Goal: Task Accomplishment & Management: Complete application form

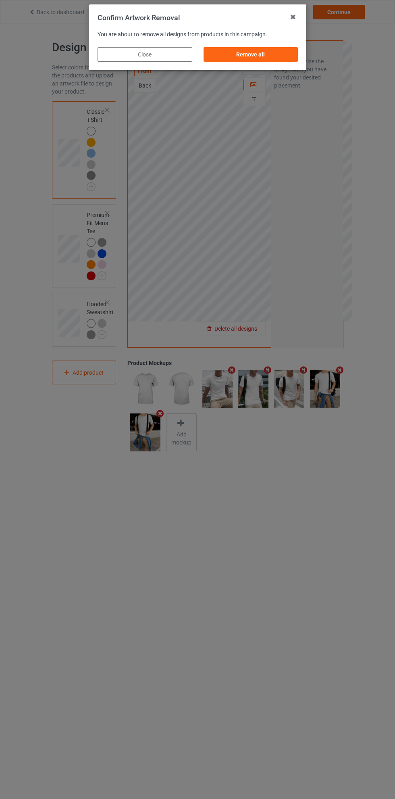
click at [265, 59] on div "Remove all" at bounding box center [250, 54] width 95 height 15
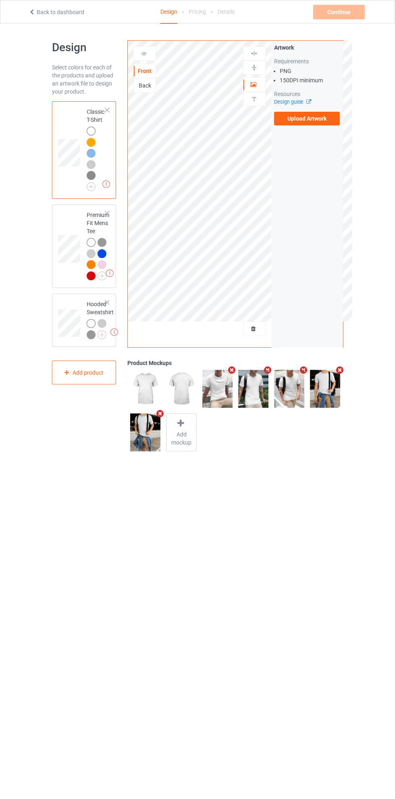
click at [312, 118] on label "Upload Artwork" at bounding box center [307, 119] width 66 height 14
click at [0, 0] on input "Upload Artwork" at bounding box center [0, 0] width 0 height 0
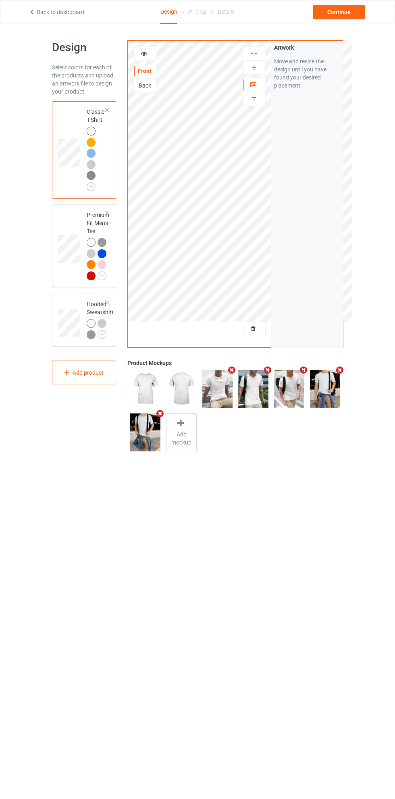
click at [0, 0] on img at bounding box center [0, 0] width 0 height 0
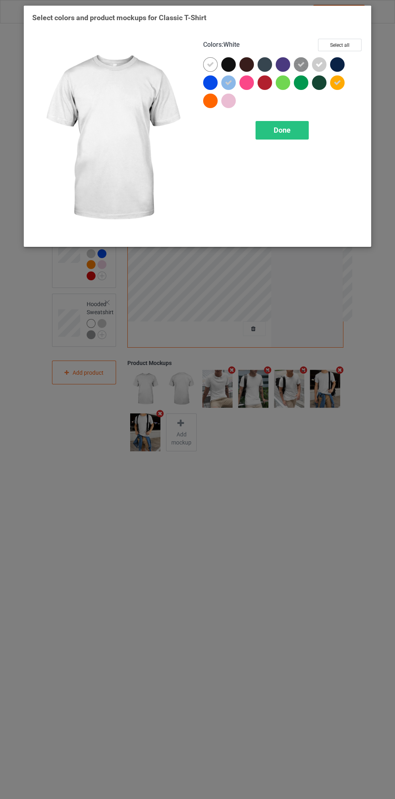
click at [96, 186] on img at bounding box center [112, 139] width 160 height 200
click at [339, 43] on button "Select all" at bounding box center [340, 45] width 44 height 13
click at [338, 82] on icon at bounding box center [337, 82] width 7 height 7
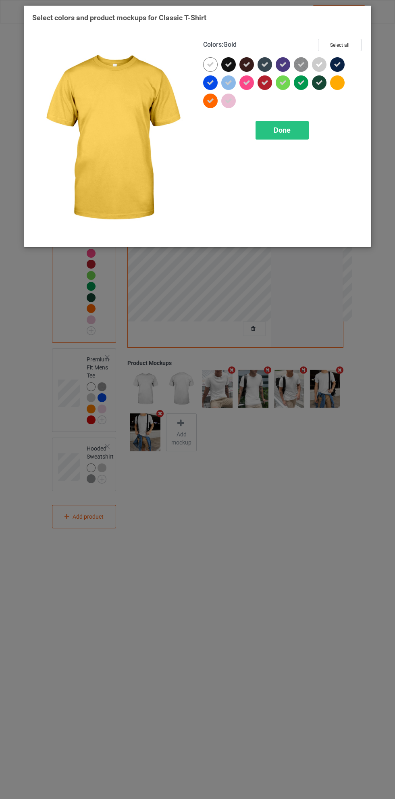
click at [211, 98] on icon at bounding box center [210, 100] width 7 height 7
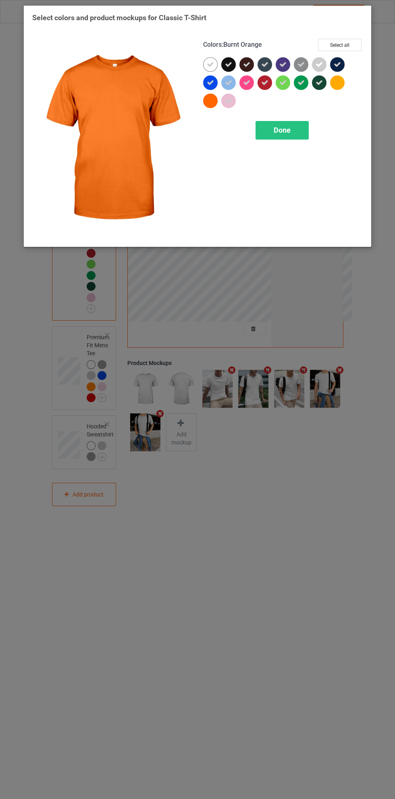
click at [300, 126] on div "Done" at bounding box center [282, 130] width 53 height 19
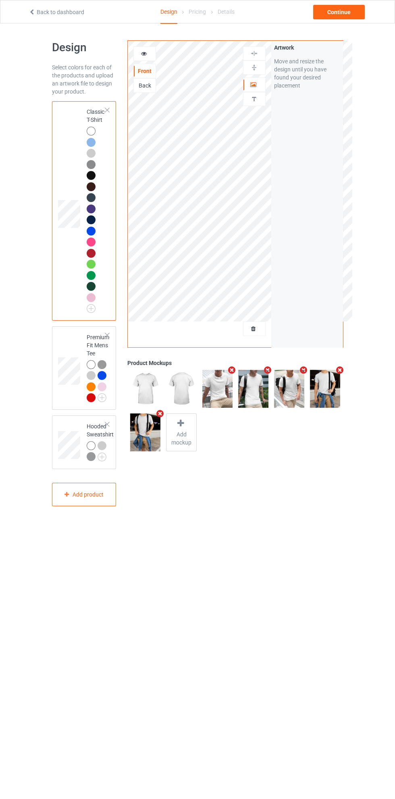
click at [0, 0] on img at bounding box center [0, 0] width 0 height 0
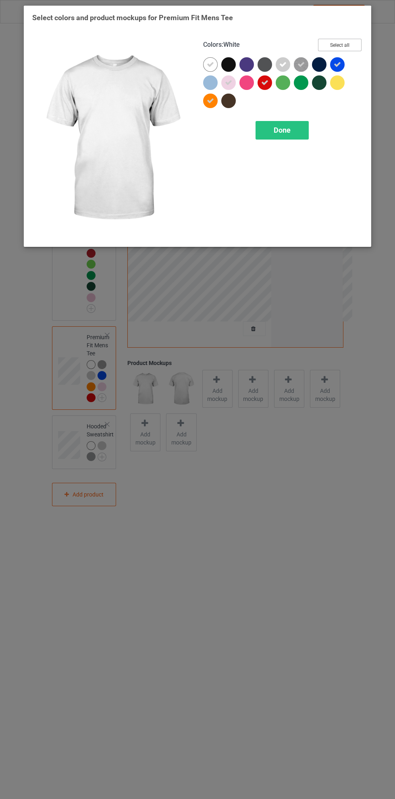
click at [356, 45] on button "Select all" at bounding box center [340, 45] width 44 height 13
click at [338, 79] on icon at bounding box center [337, 82] width 7 height 7
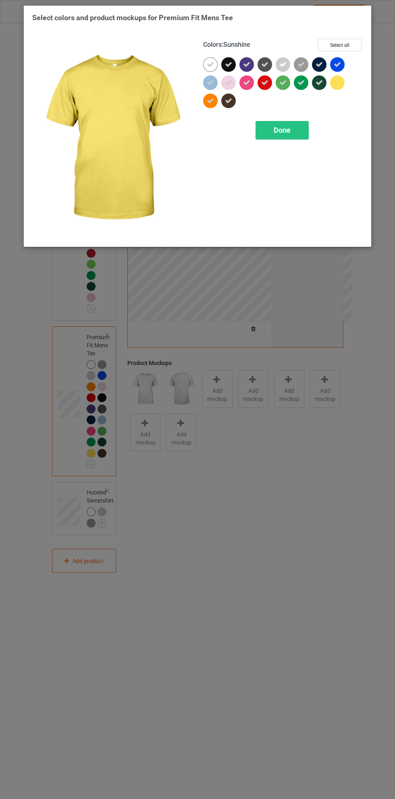
click at [211, 102] on icon at bounding box center [210, 100] width 7 height 7
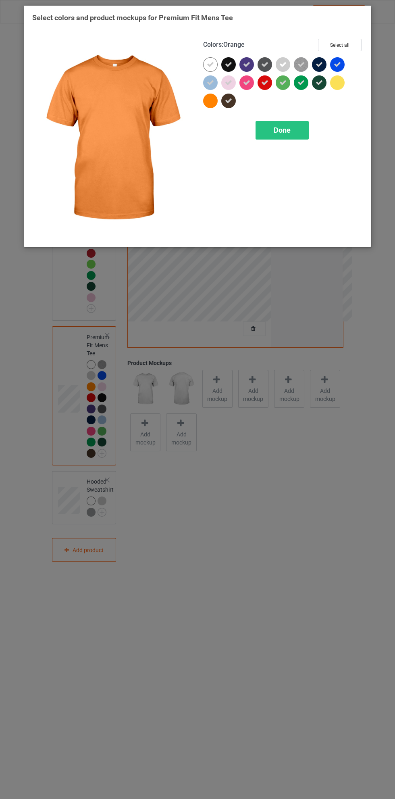
click at [296, 131] on div "Done" at bounding box center [282, 130] width 53 height 19
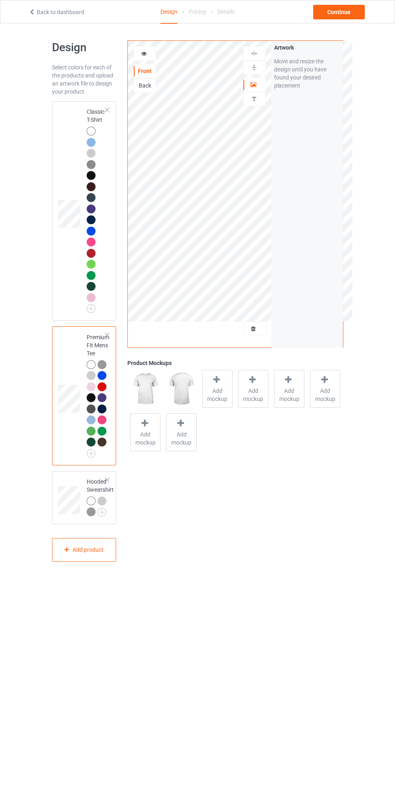
click at [0, 0] on img at bounding box center [0, 0] width 0 height 0
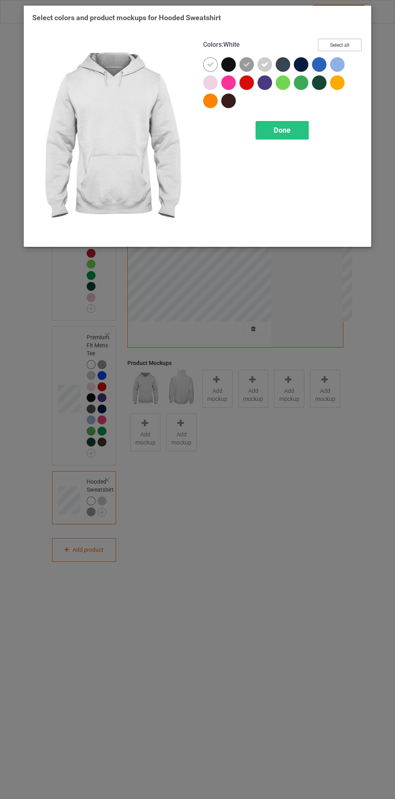
click at [349, 40] on button "Select all" at bounding box center [340, 45] width 44 height 13
click at [211, 100] on icon at bounding box center [210, 100] width 7 height 7
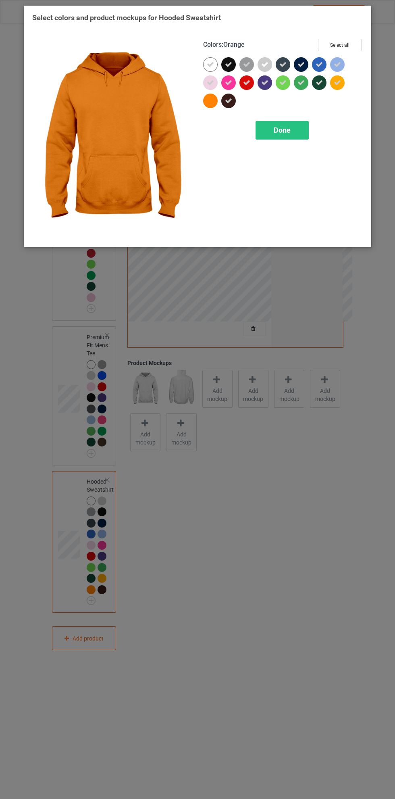
click at [299, 135] on div "Done" at bounding box center [282, 130] width 53 height 19
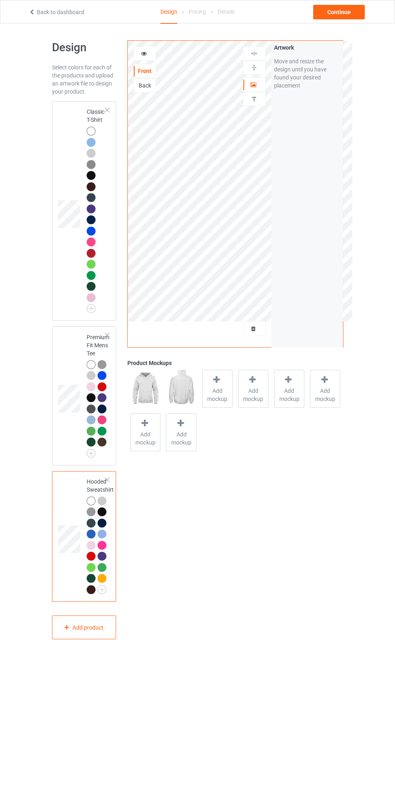
click at [67, 144] on td at bounding box center [70, 210] width 24 height 213
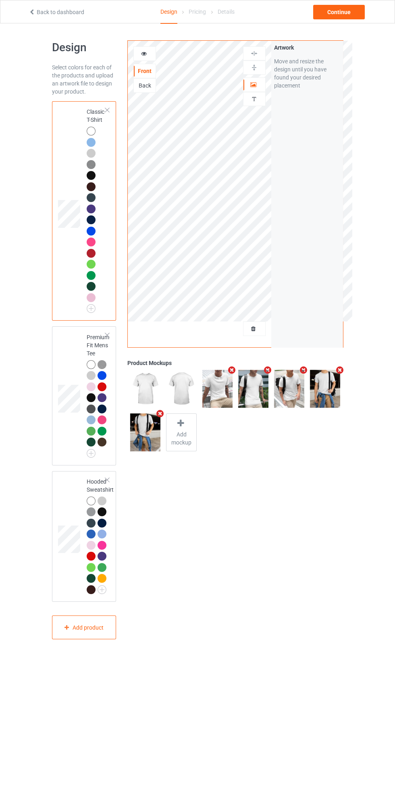
click at [245, 88] on div at bounding box center [255, 85] width 22 height 8
click at [344, 15] on div "Continue" at bounding box center [339, 12] width 52 height 15
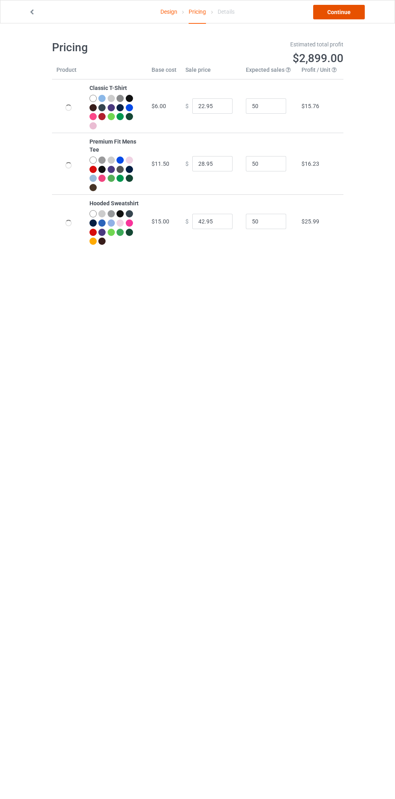
click at [345, 15] on link "Continue" at bounding box center [339, 12] width 52 height 15
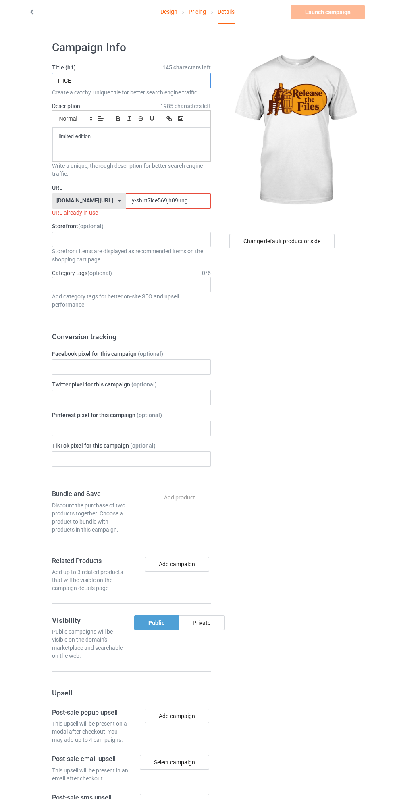
click at [132, 83] on input "F ICE" at bounding box center [131, 80] width 159 height 15
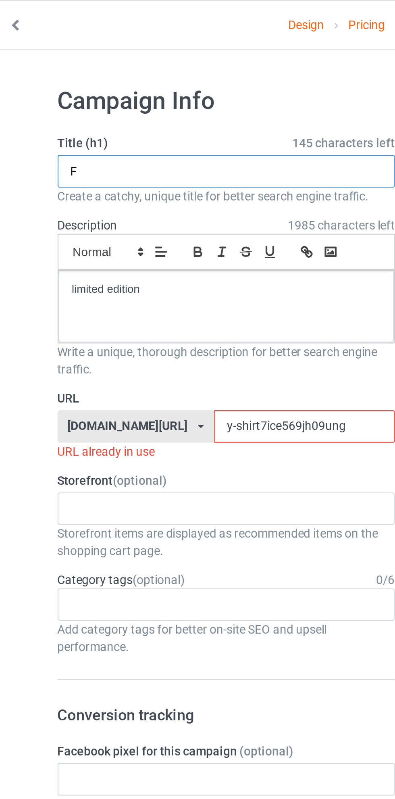
type input "F"
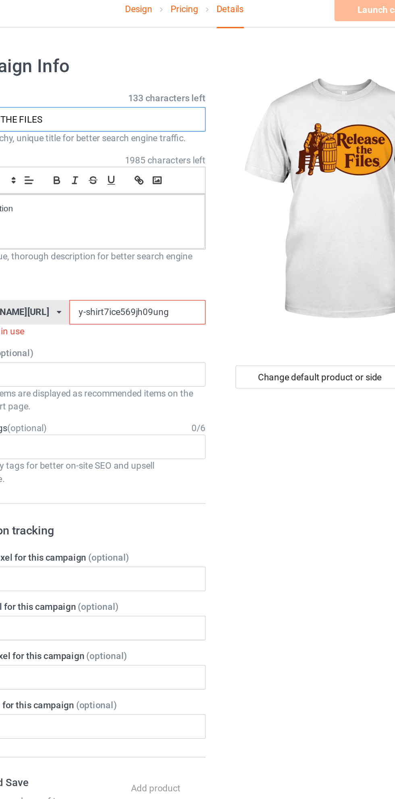
type input "REREASE THE FILES"
click at [140, 198] on input "y-shirt7ice569jh09ung" at bounding box center [168, 200] width 85 height 15
click at [145, 201] on input "y-shirt7ice569jh09ung" at bounding box center [168, 200] width 85 height 15
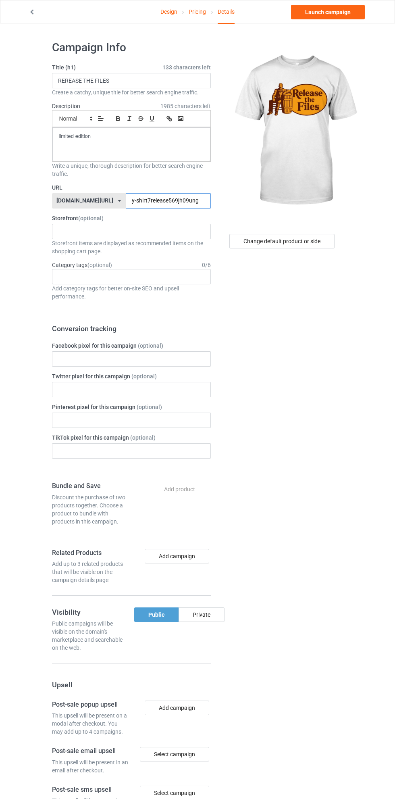
type input "y-shirt7release569jh09ung"
click at [294, 244] on div "Change default product or side" at bounding box center [281, 241] width 105 height 15
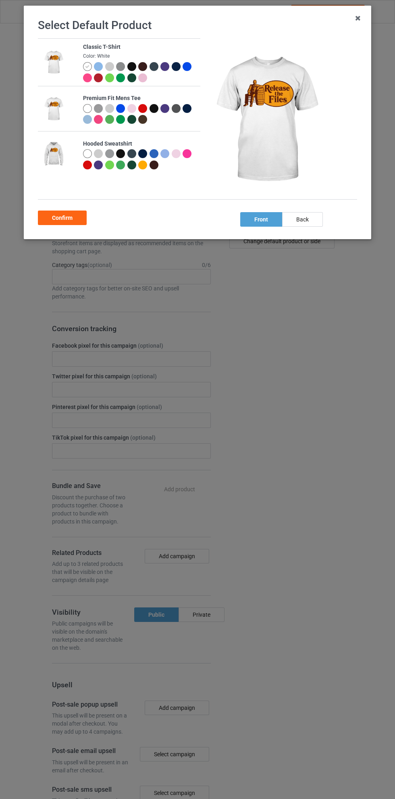
click at [95, 67] on div at bounding box center [98, 66] width 9 height 9
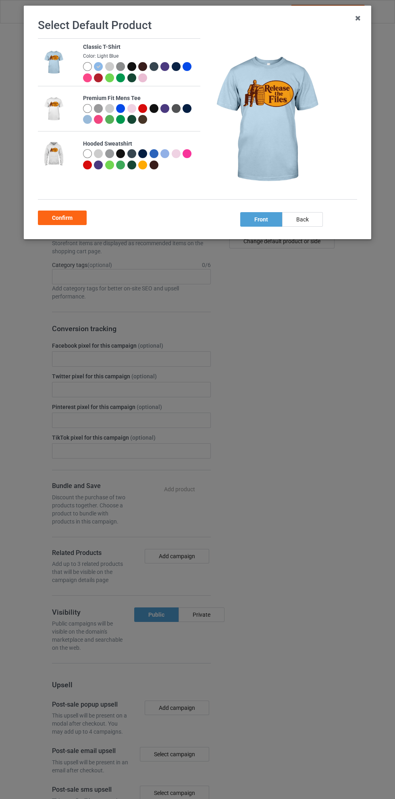
click at [87, 67] on div at bounding box center [87, 66] width 9 height 9
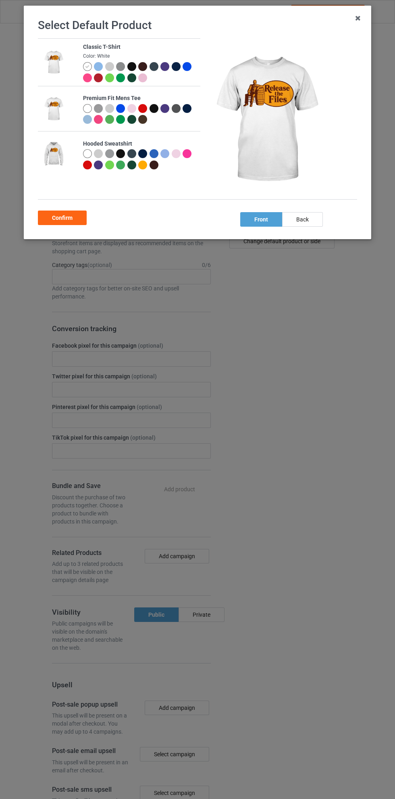
click at [67, 215] on div "Confirm" at bounding box center [62, 218] width 49 height 15
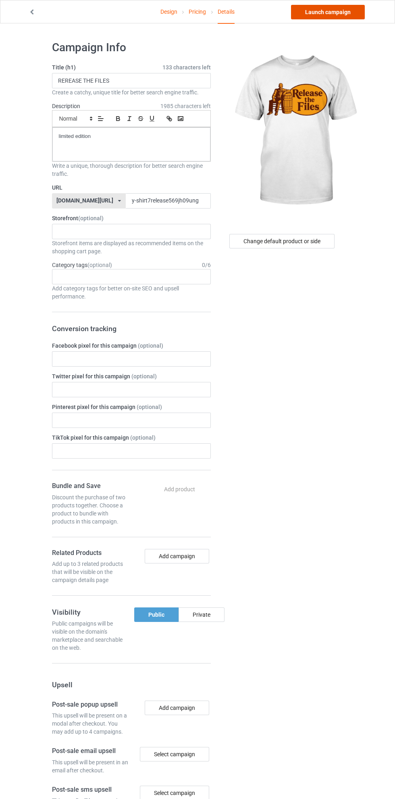
click at [337, 12] on link "Launch campaign" at bounding box center [328, 12] width 74 height 15
